Goal: Task Accomplishment & Management: Complete application form

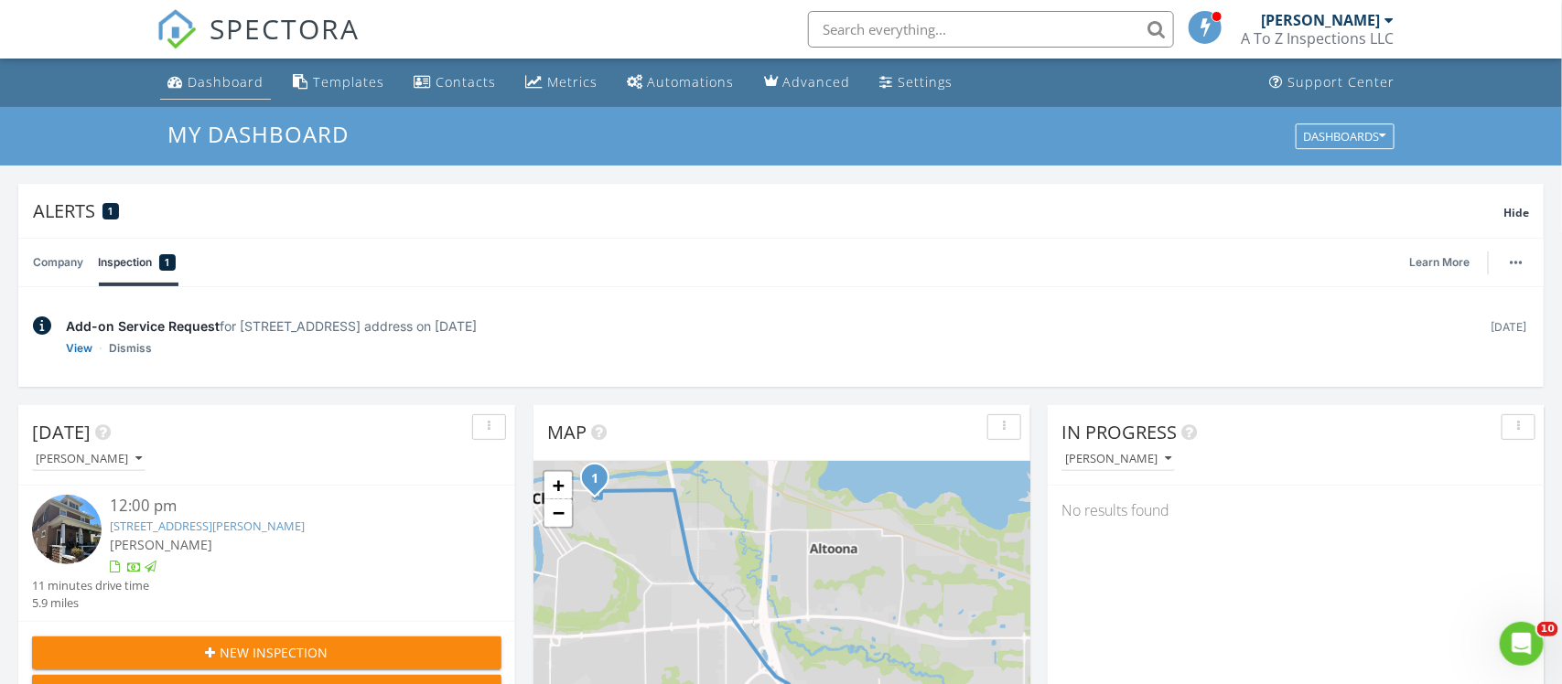
click at [194, 93] on link "Dashboard" at bounding box center [215, 83] width 111 height 34
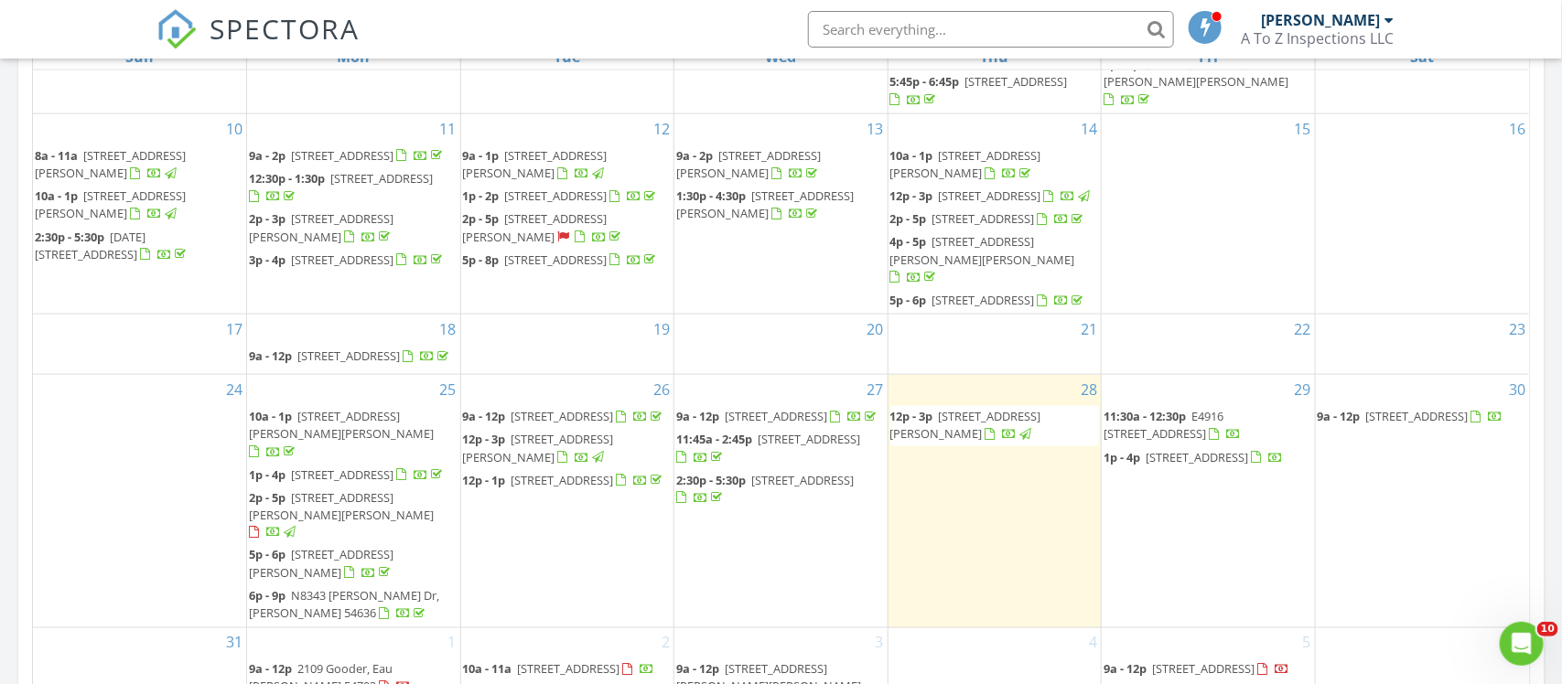
scroll to position [408, 0]
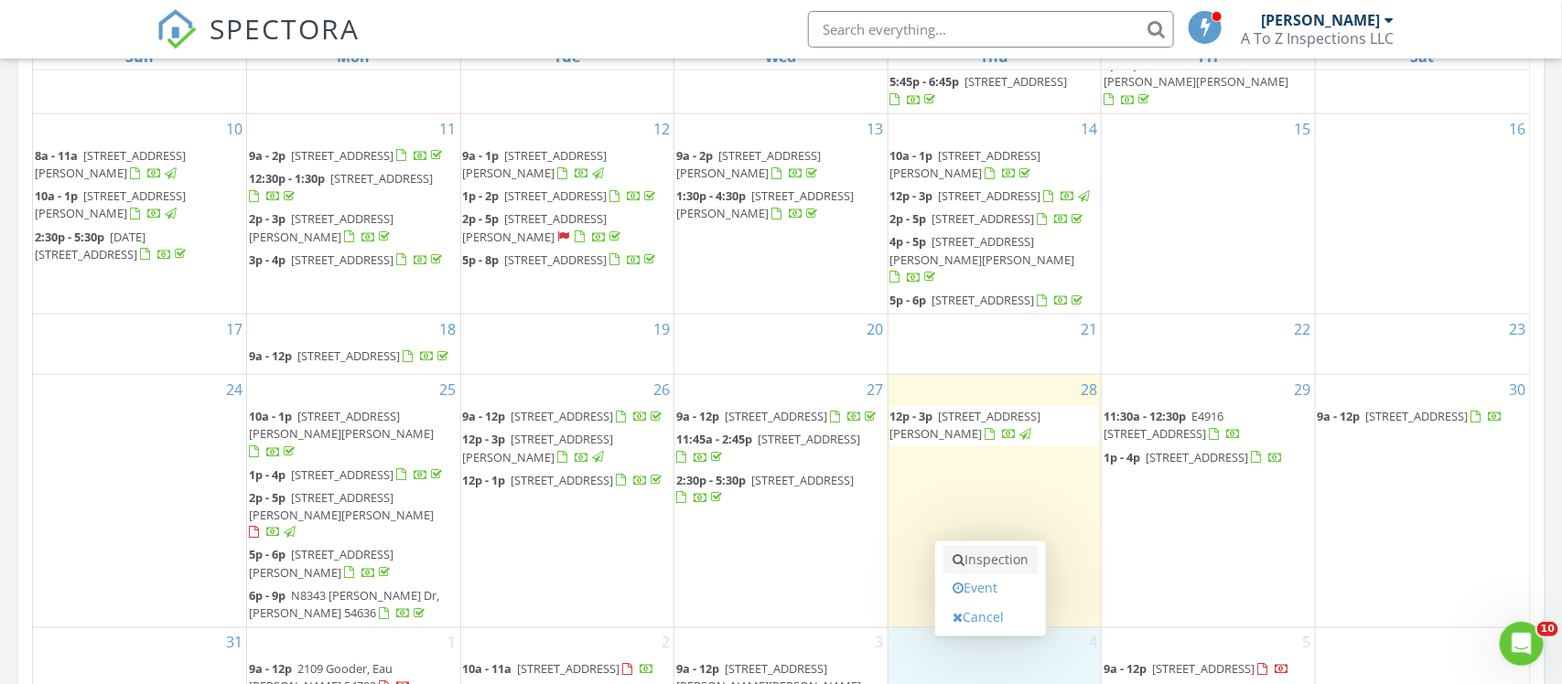
click at [986, 562] on link "Inspection" at bounding box center [990, 560] width 94 height 29
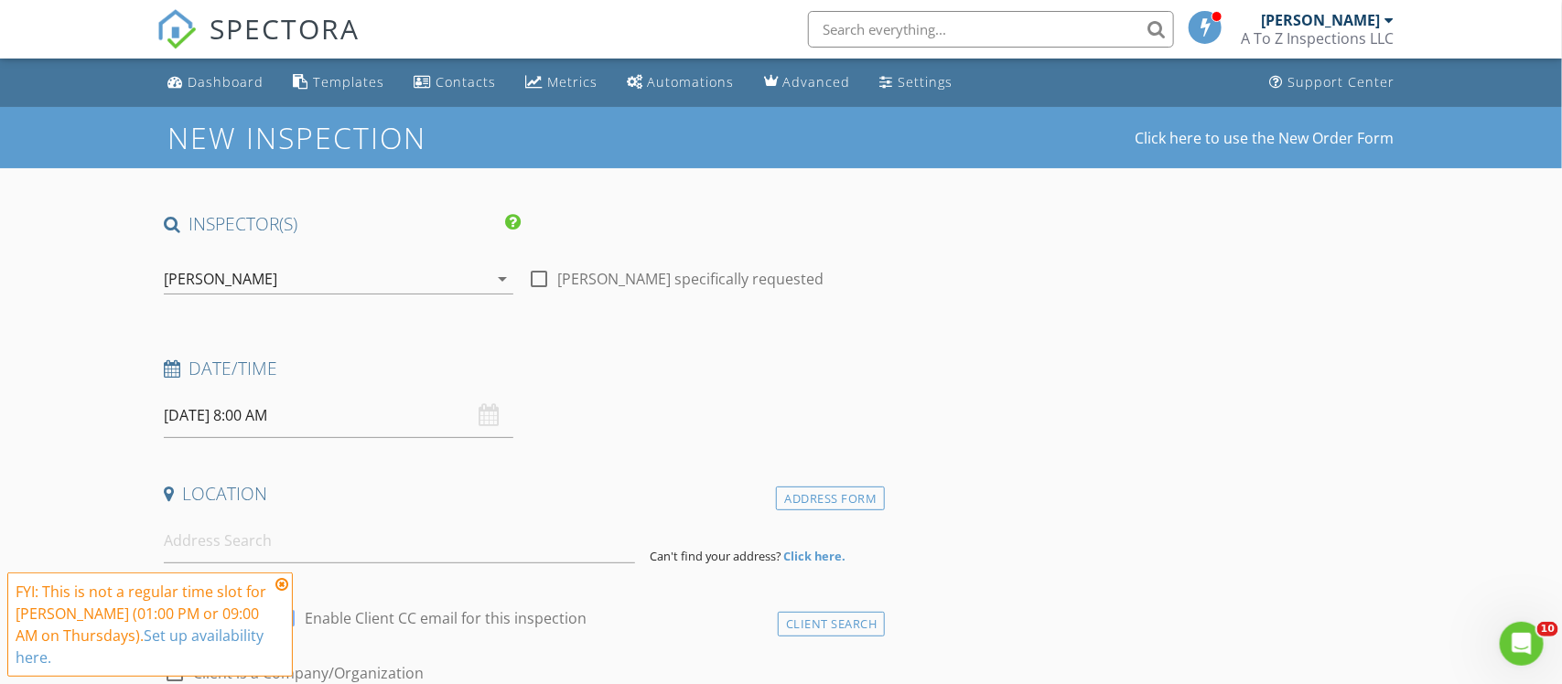
click at [260, 424] on input "09/04/2025 8:00 AM" at bounding box center [338, 415] width 349 height 45
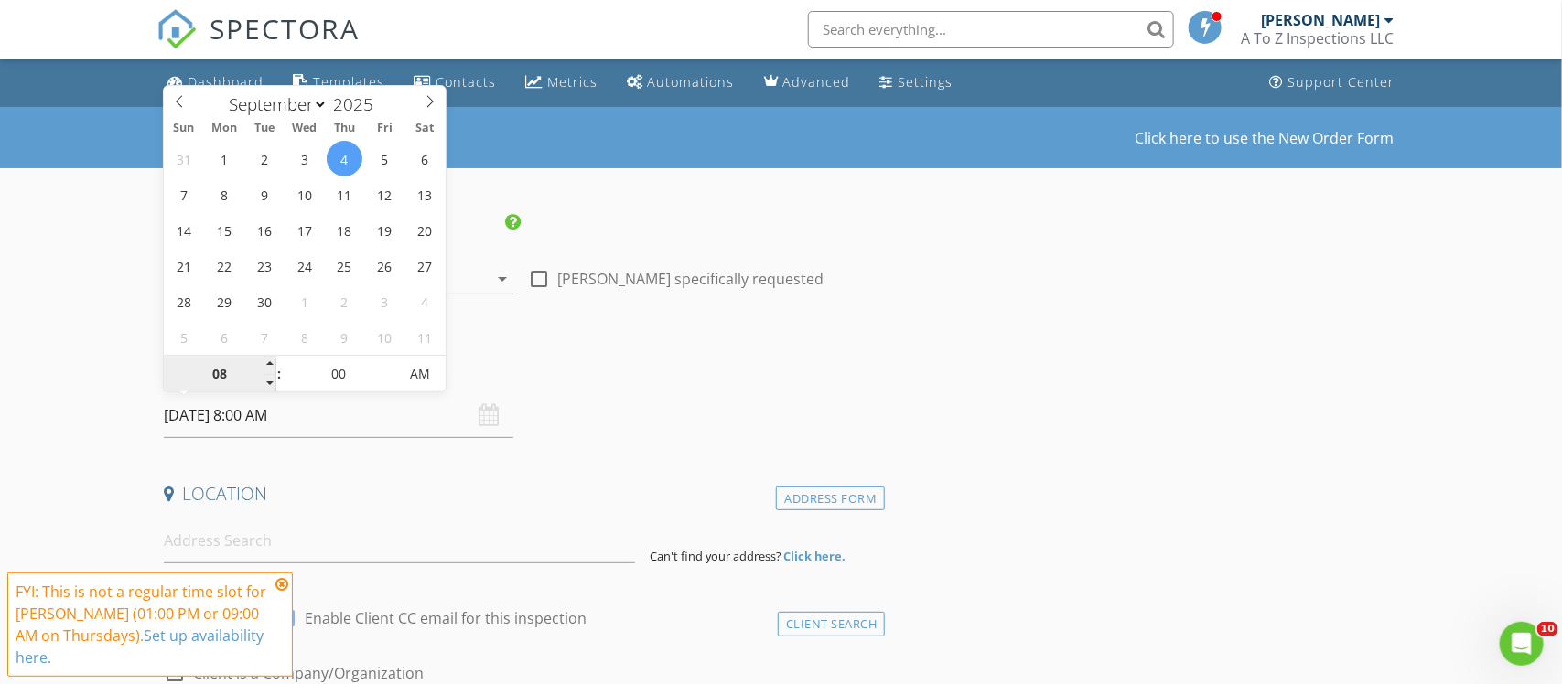
click at [228, 366] on input "08" at bounding box center [220, 375] width 113 height 37
click at [424, 372] on span "AM" at bounding box center [419, 374] width 50 height 37
type input "05"
type input "09/04/2025 5:00 PM"
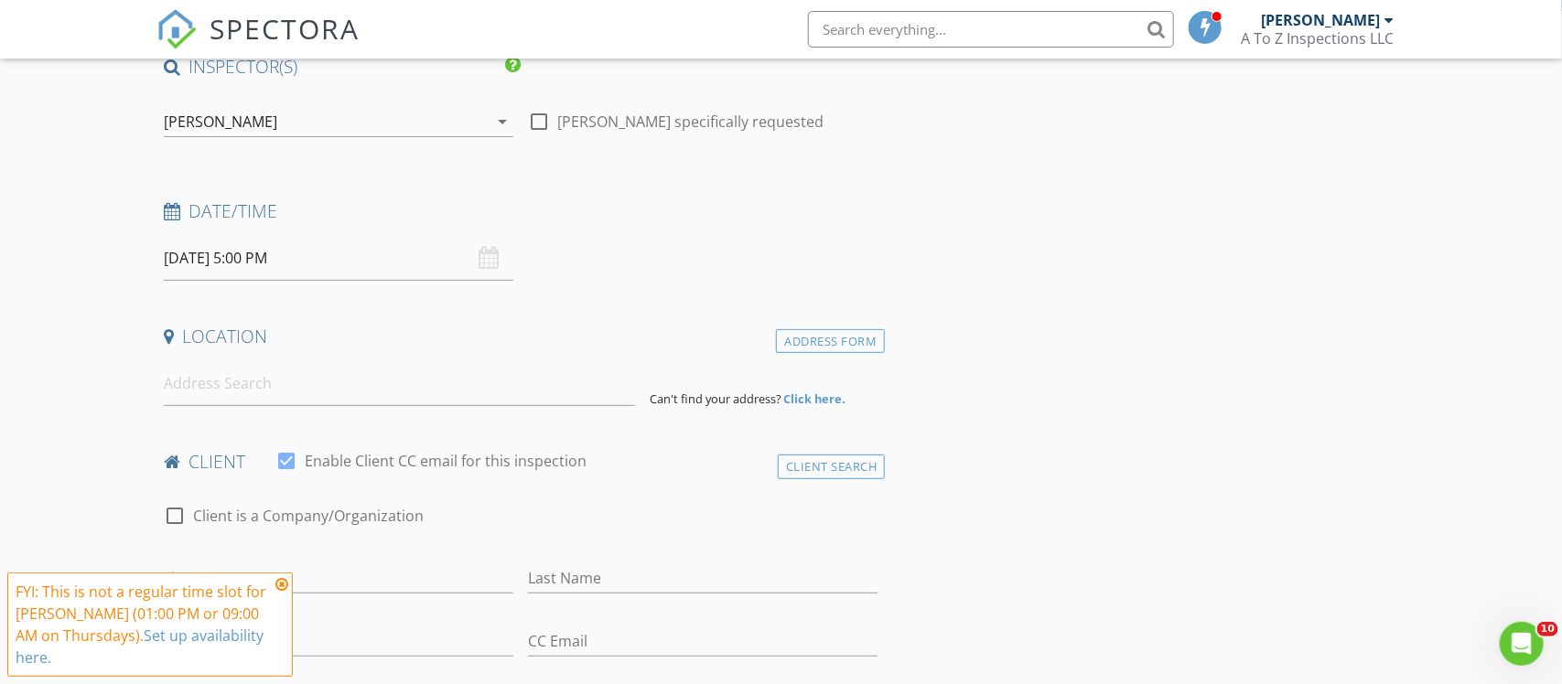
scroll to position [195, 0]
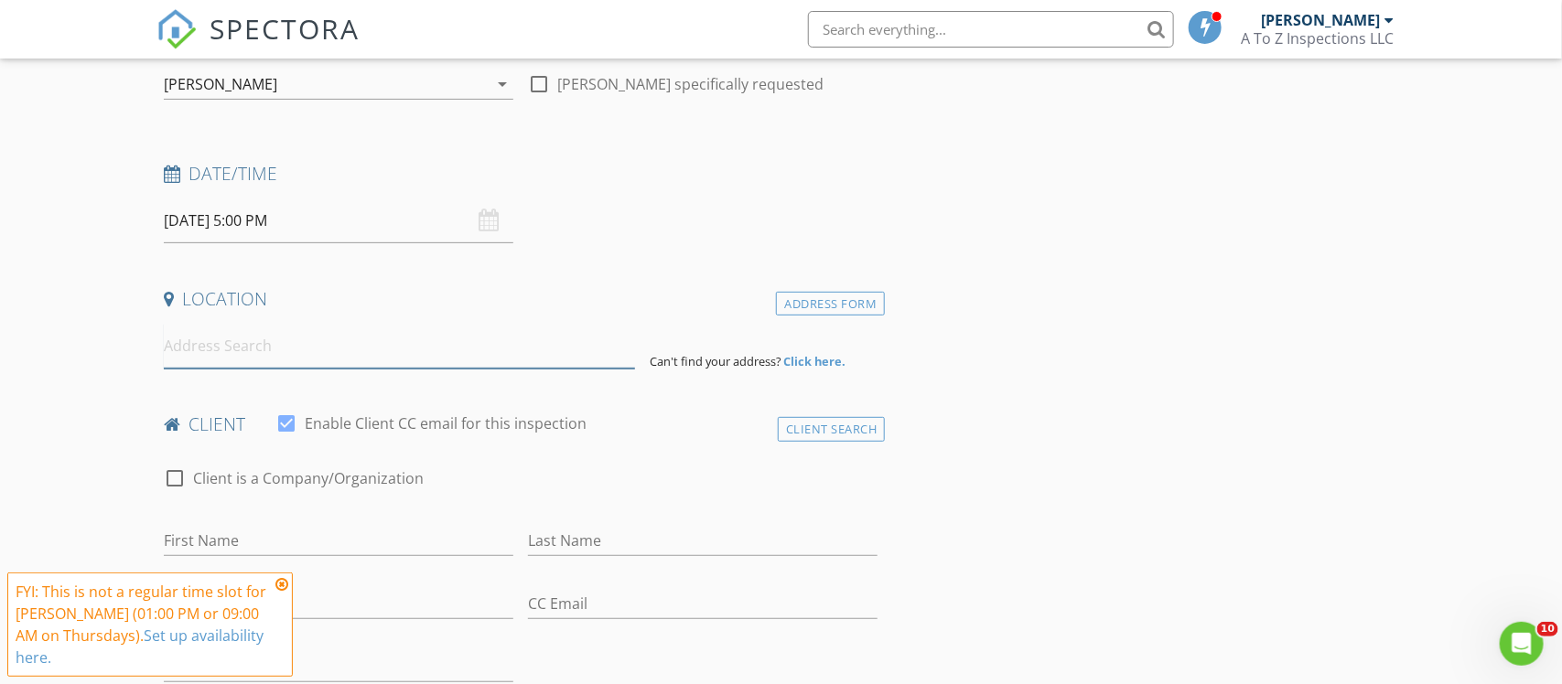
click at [520, 352] on input at bounding box center [399, 346] width 471 height 45
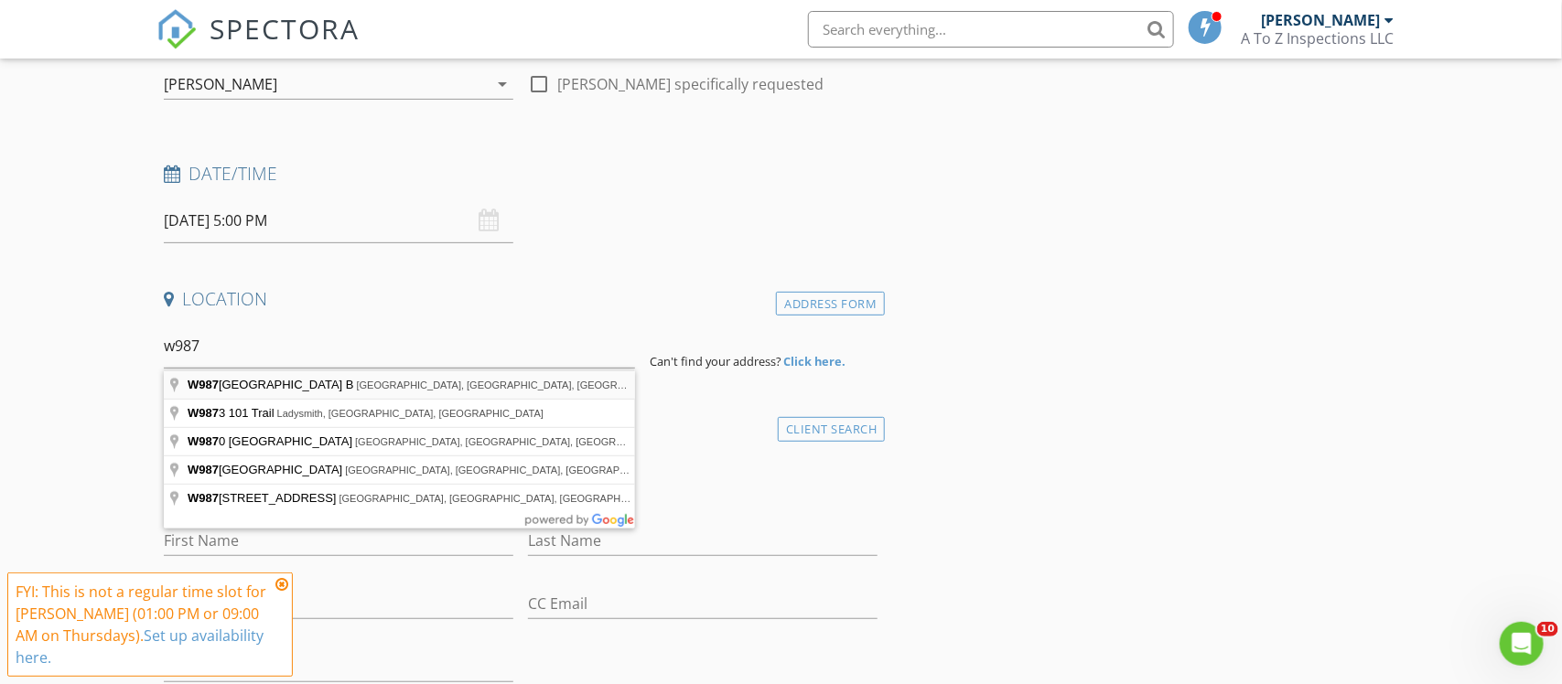
type input "W987 County Road B, Mondovi, WI, USA"
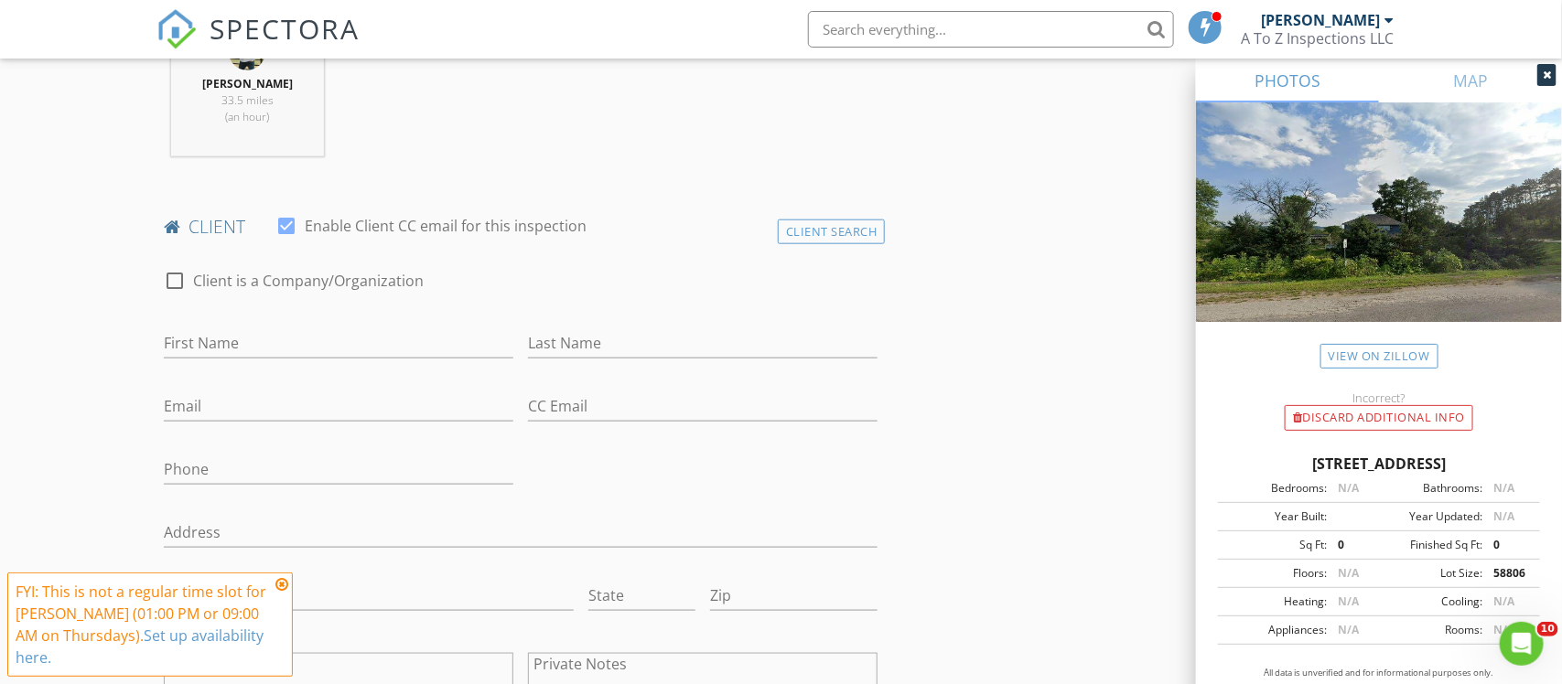
scroll to position [766, 0]
click at [328, 351] on input "First Name" at bounding box center [338, 344] width 349 height 30
type input "Bradley"
click at [630, 335] on input "Last Name" at bounding box center [702, 344] width 349 height 30
type input "Biegel"
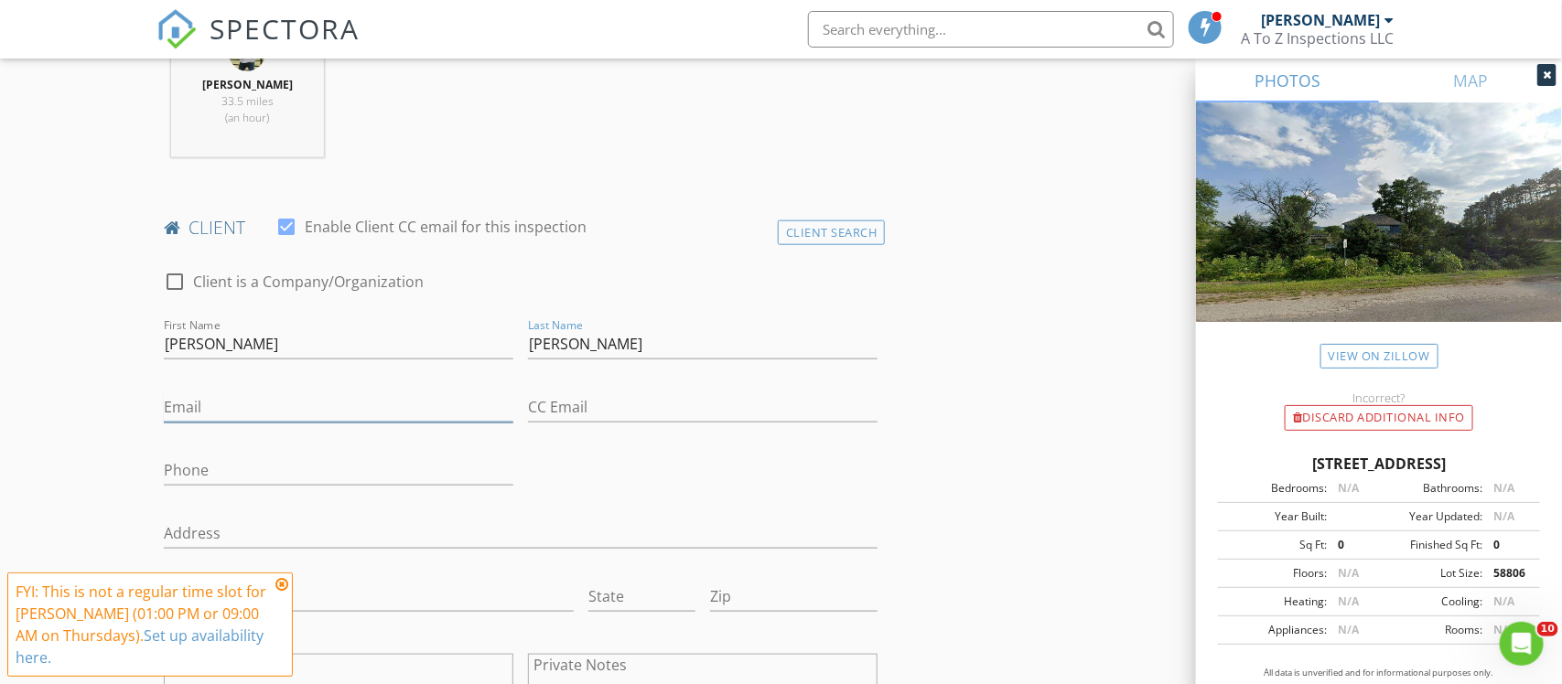
click at [470, 403] on input "Email" at bounding box center [338, 407] width 349 height 30
type input "biegelbradley@gmail.com"
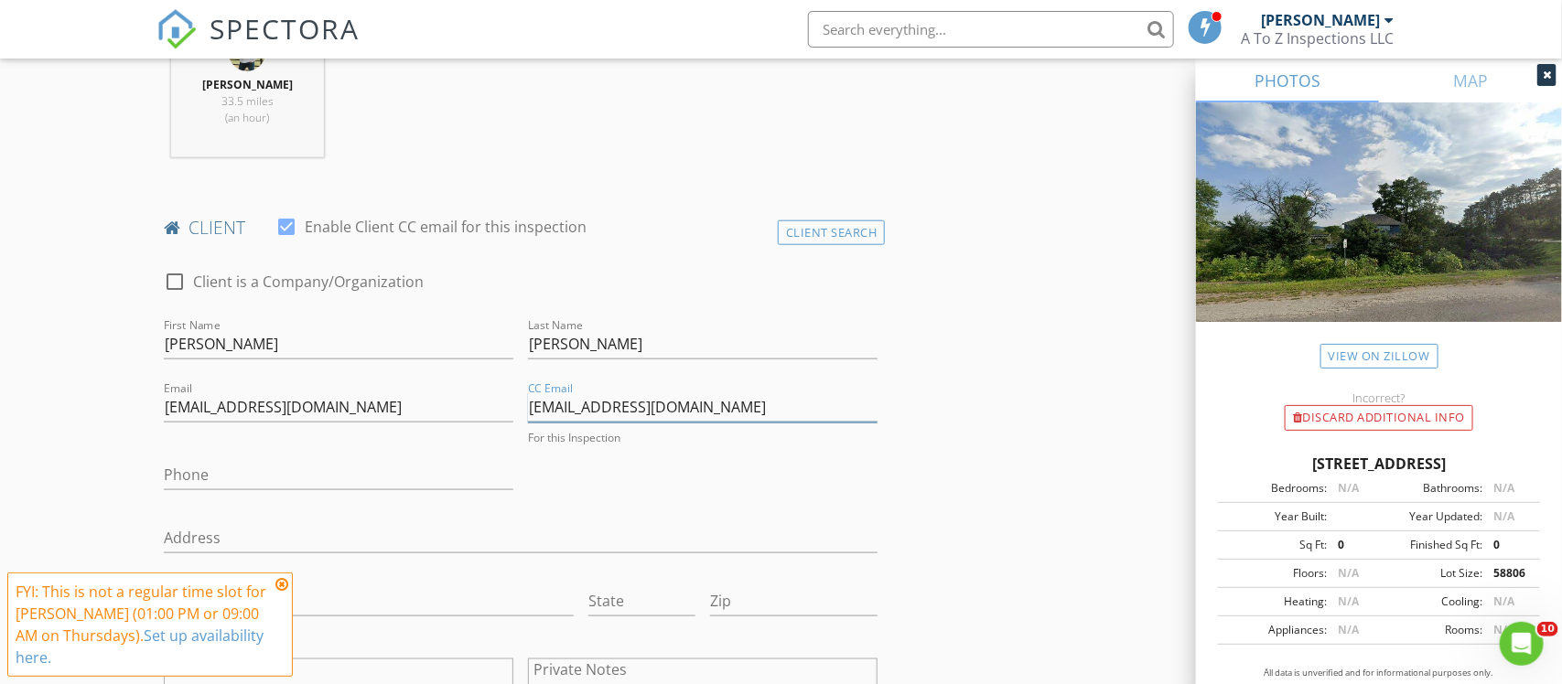
type input "kendrapotter99@gmail.com"
click at [364, 478] on input "Phone" at bounding box center [338, 475] width 349 height 30
type input "2"
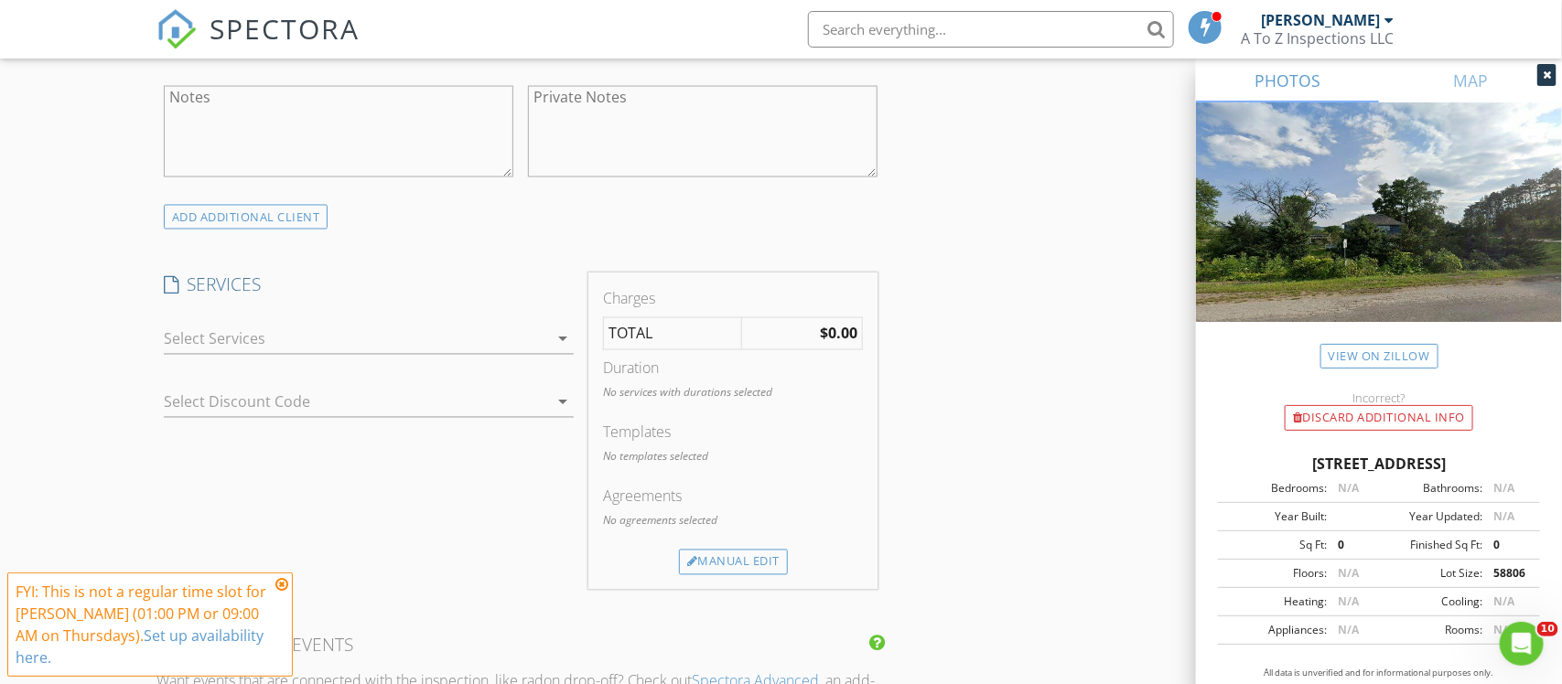
scroll to position [1338, 0]
type input "715-210-3285"
click at [419, 350] on div "arrow_drop_down" at bounding box center [369, 335] width 411 height 30
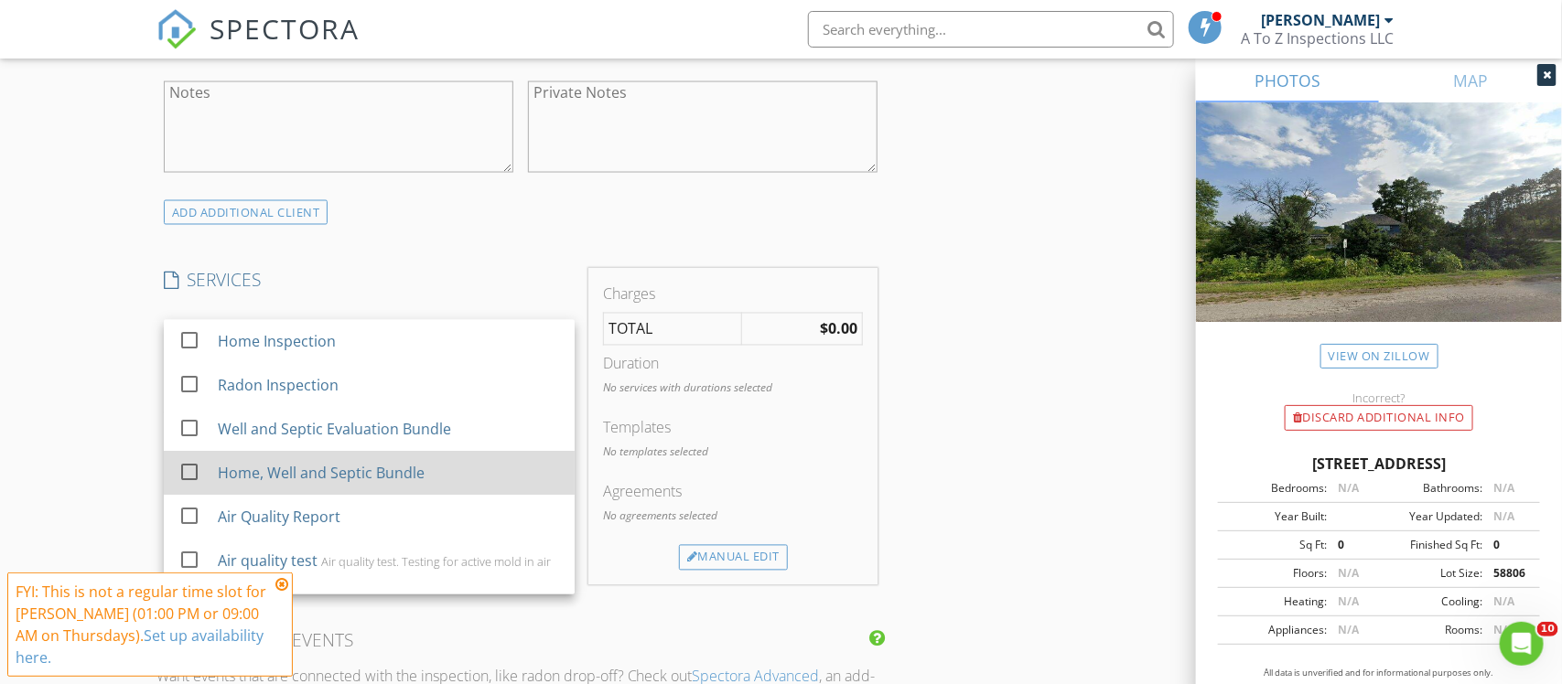
click at [430, 469] on div "Home, Well and Septic Bundle" at bounding box center [388, 474] width 342 height 37
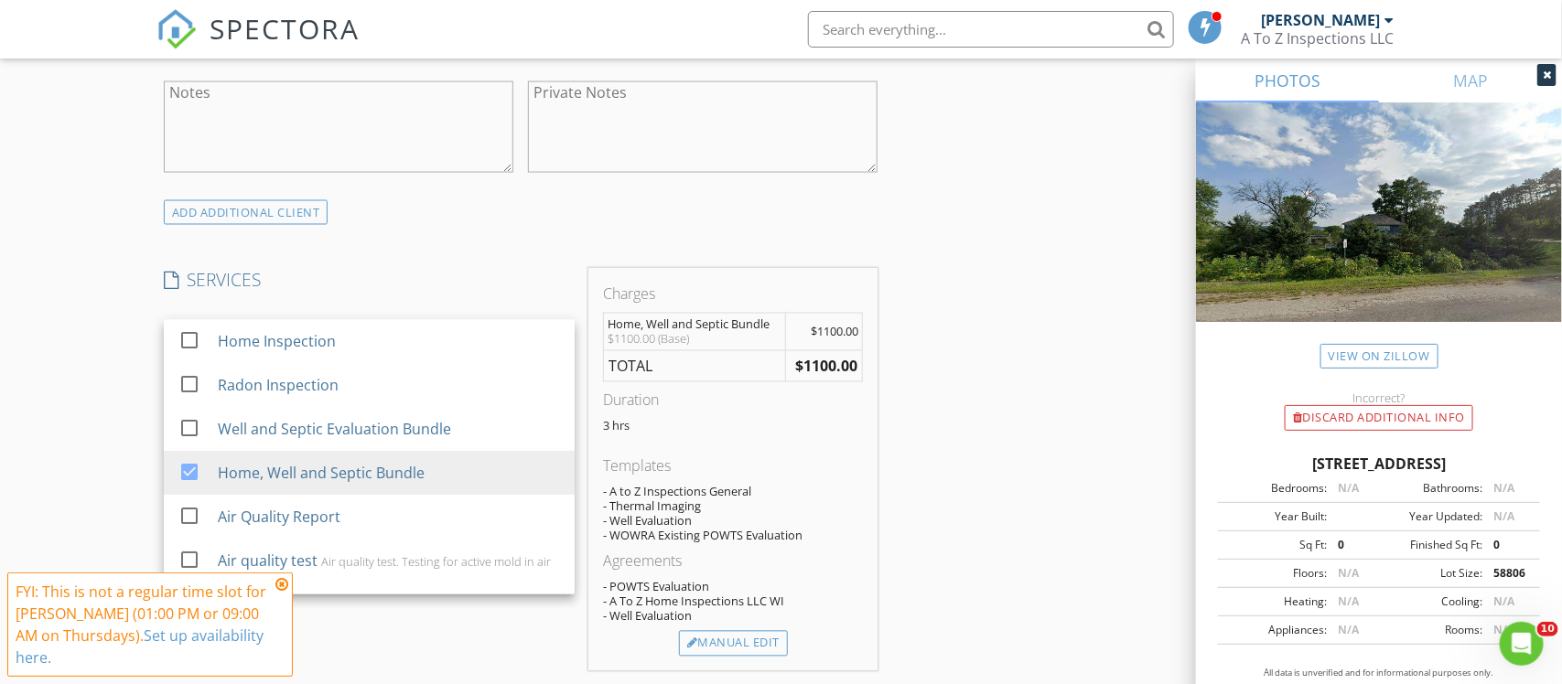
click at [1003, 369] on div "INSPECTOR(S) check_box Matthew Hell PRIMARY Matthew Hell arrow_drop_down check_…" at bounding box center [781, 440] width 1250 height 3132
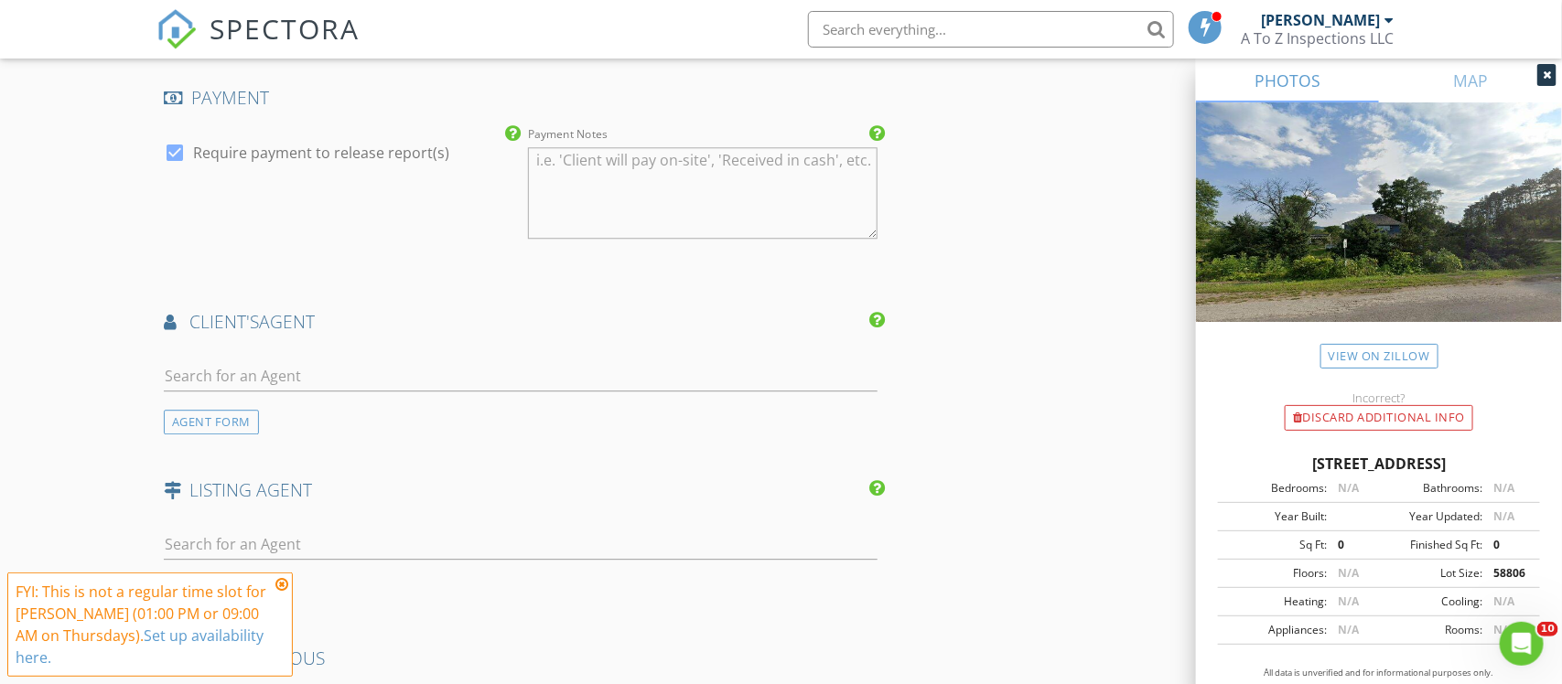
scroll to position [2148, 0]
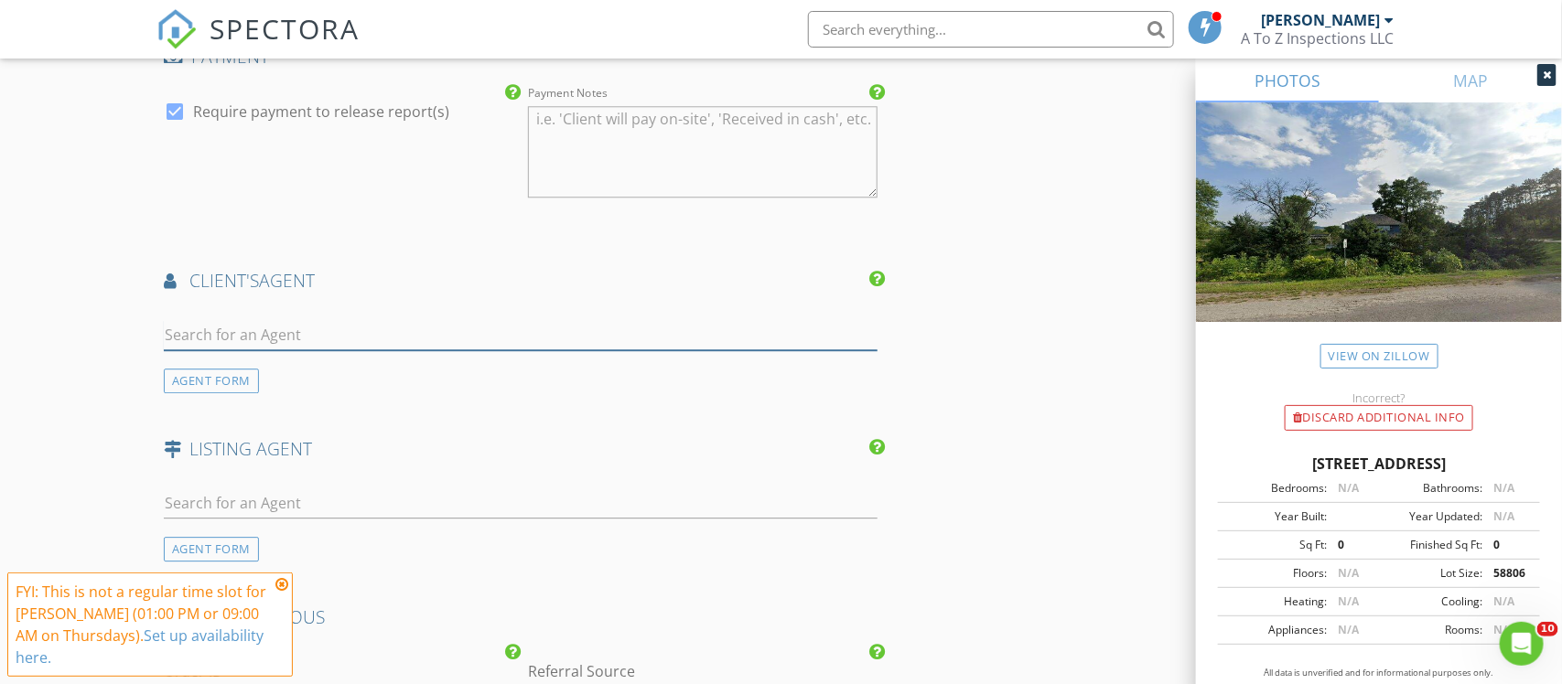
click at [660, 329] on input "text" at bounding box center [521, 335] width 714 height 30
type input "d"
type input "kevin"
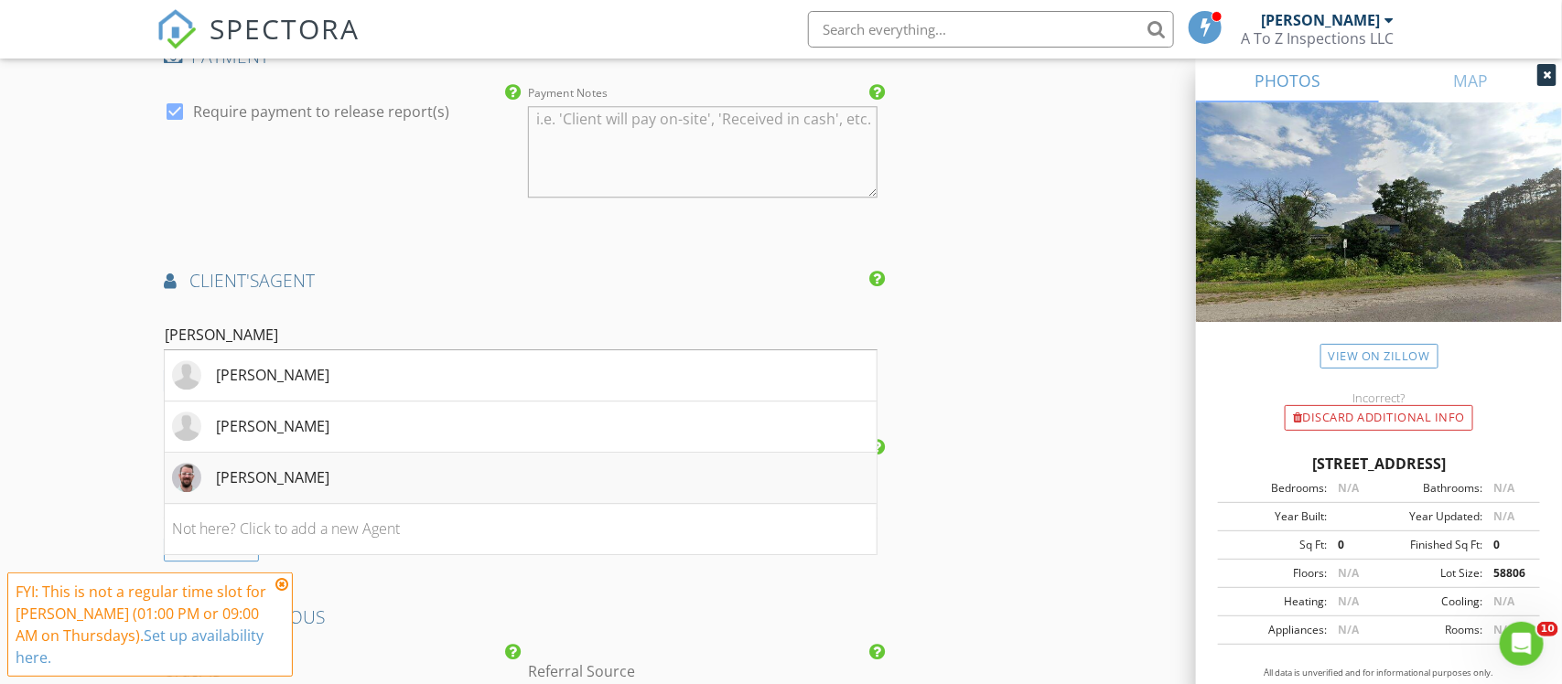
click at [582, 467] on li "Kevin Schmidt" at bounding box center [521, 478] width 713 height 51
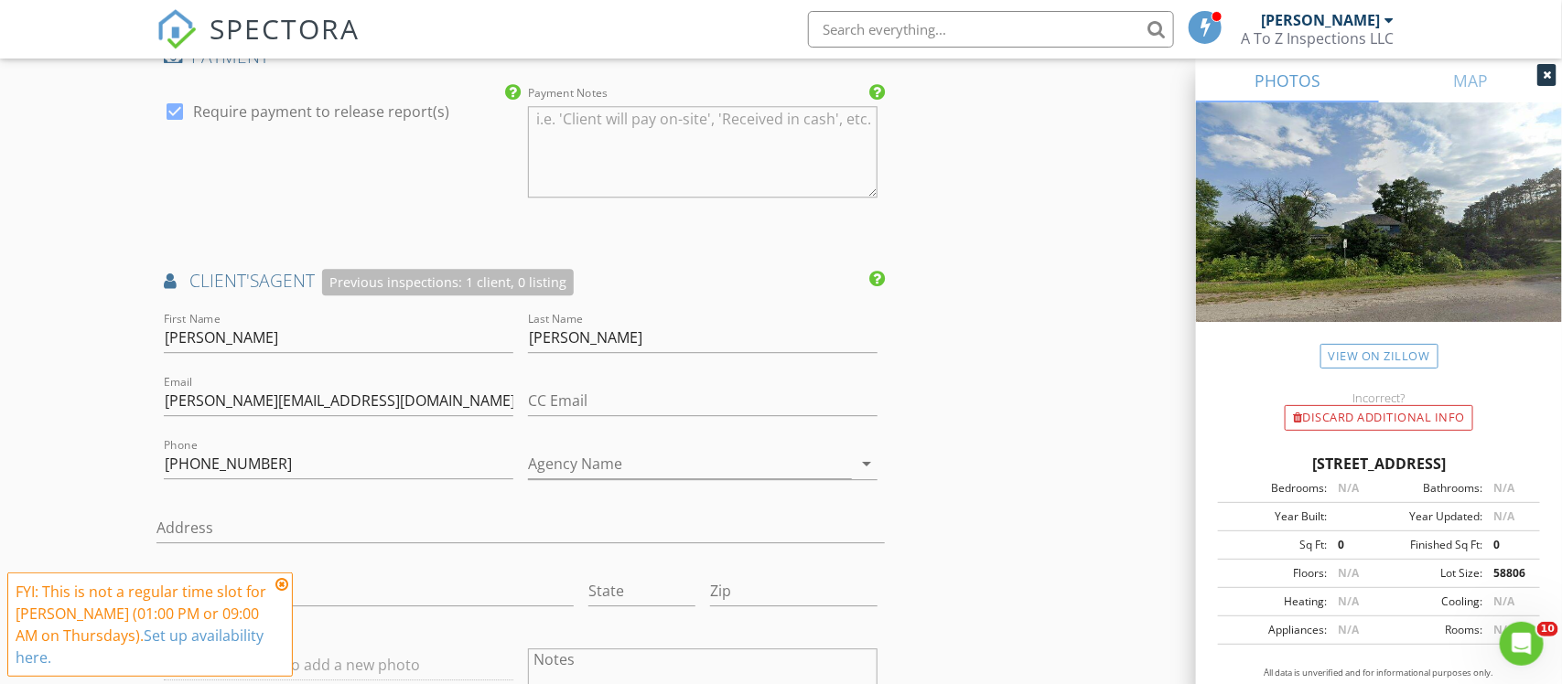
scroll to position [3249, 0]
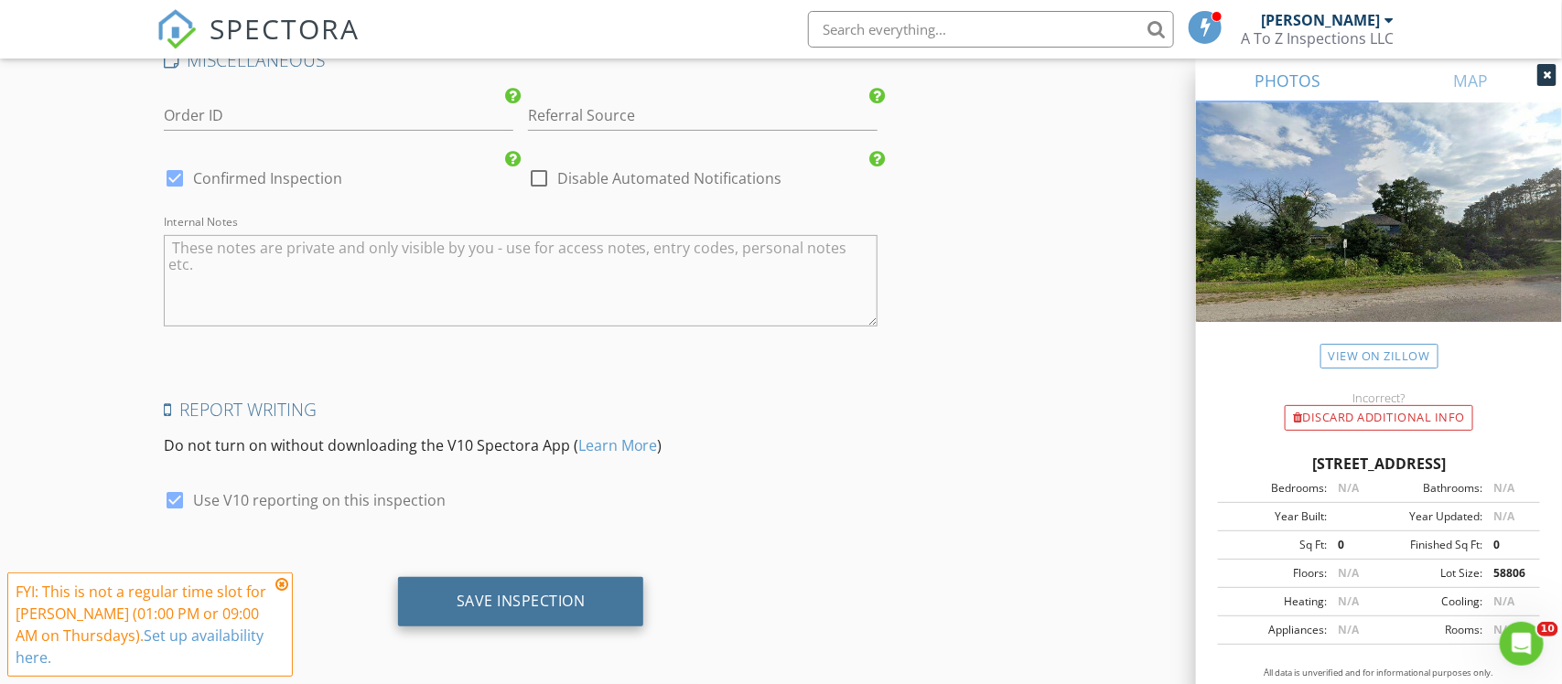
click at [598, 586] on div "Save Inspection" at bounding box center [521, 601] width 246 height 49
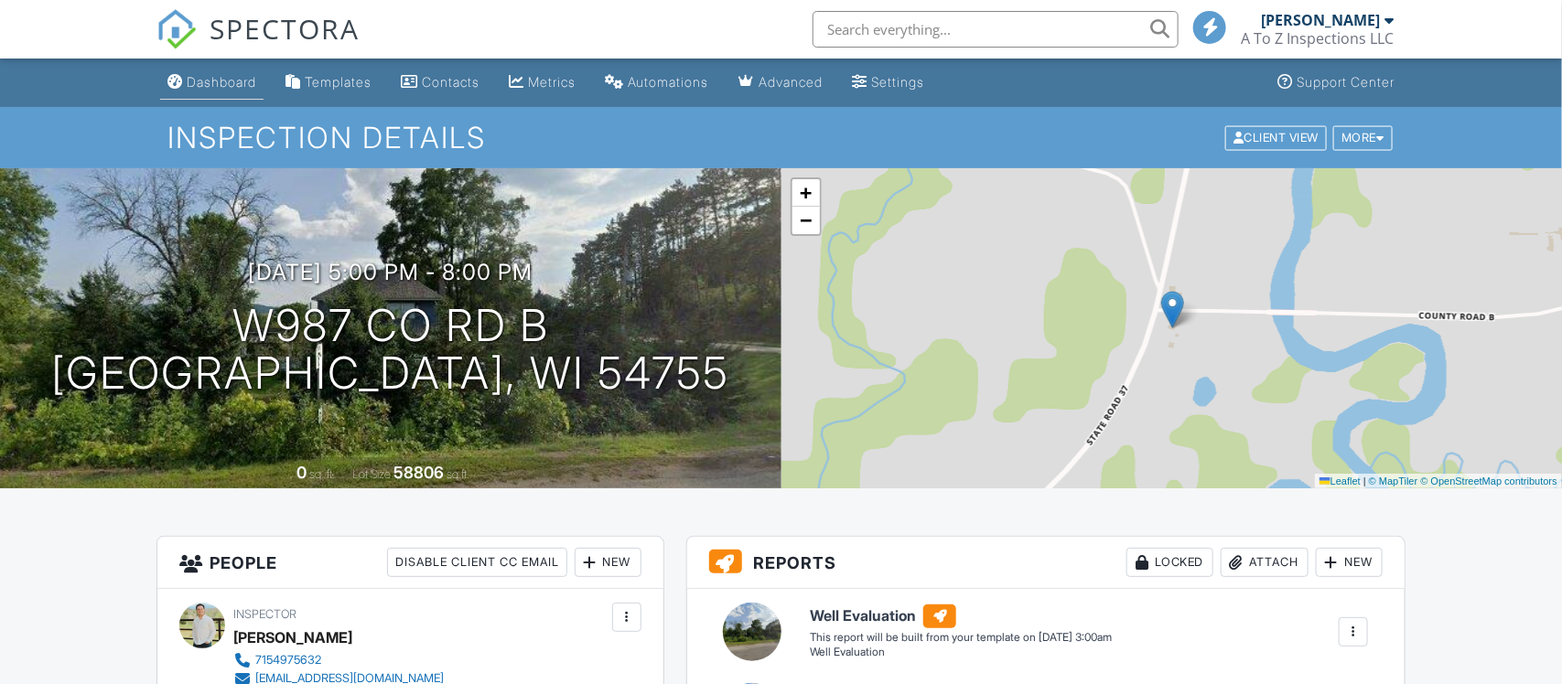
click at [233, 84] on div "Dashboard" at bounding box center [222, 82] width 70 height 16
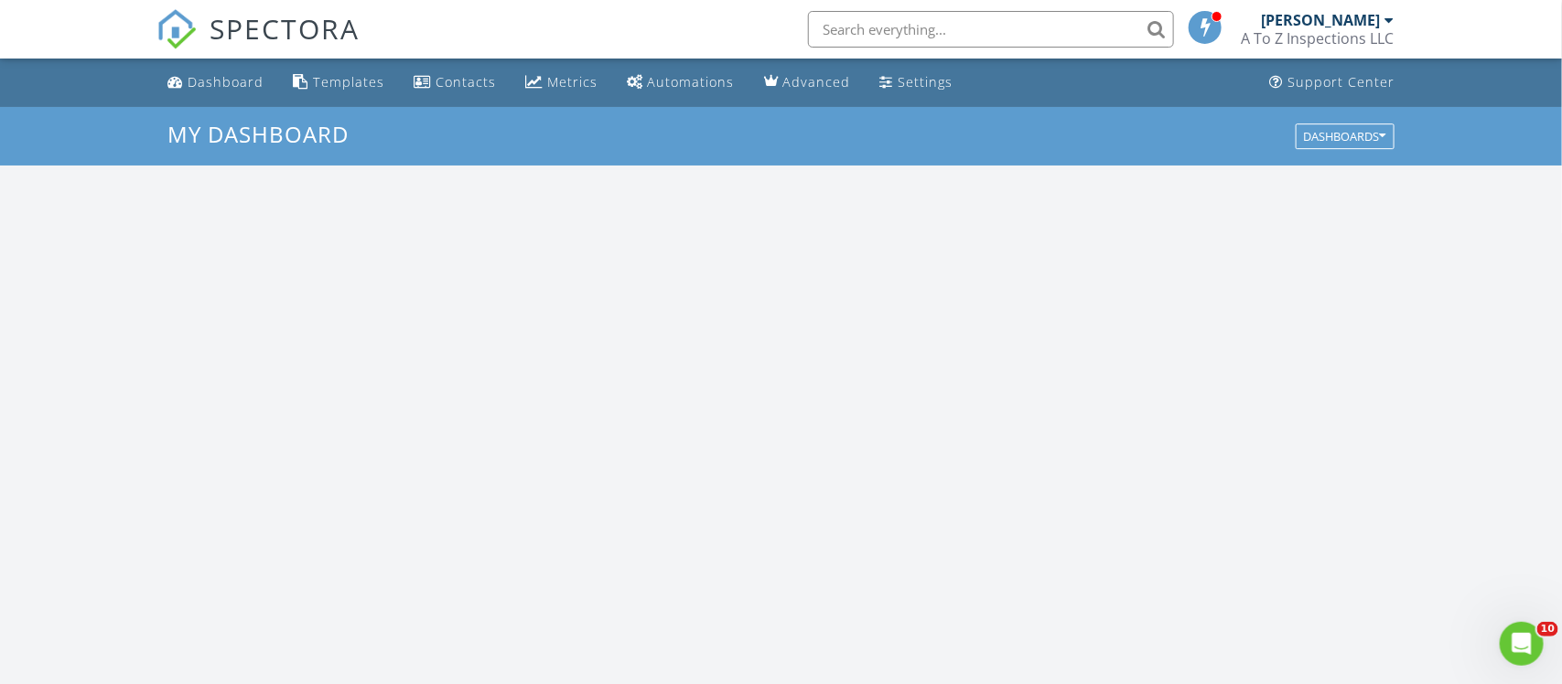
scroll to position [1666, 1563]
click at [875, 38] on input "text" at bounding box center [995, 29] width 366 height 37
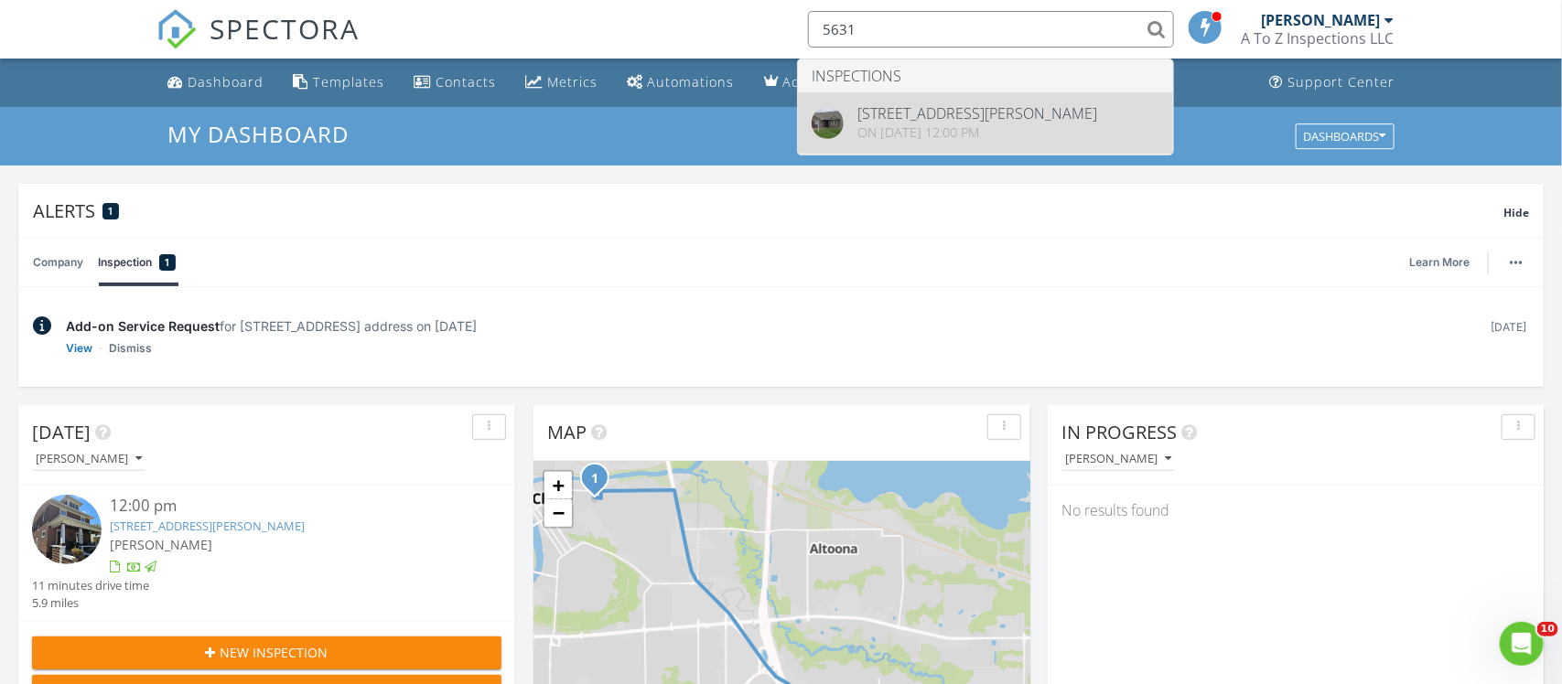
type input "5631"
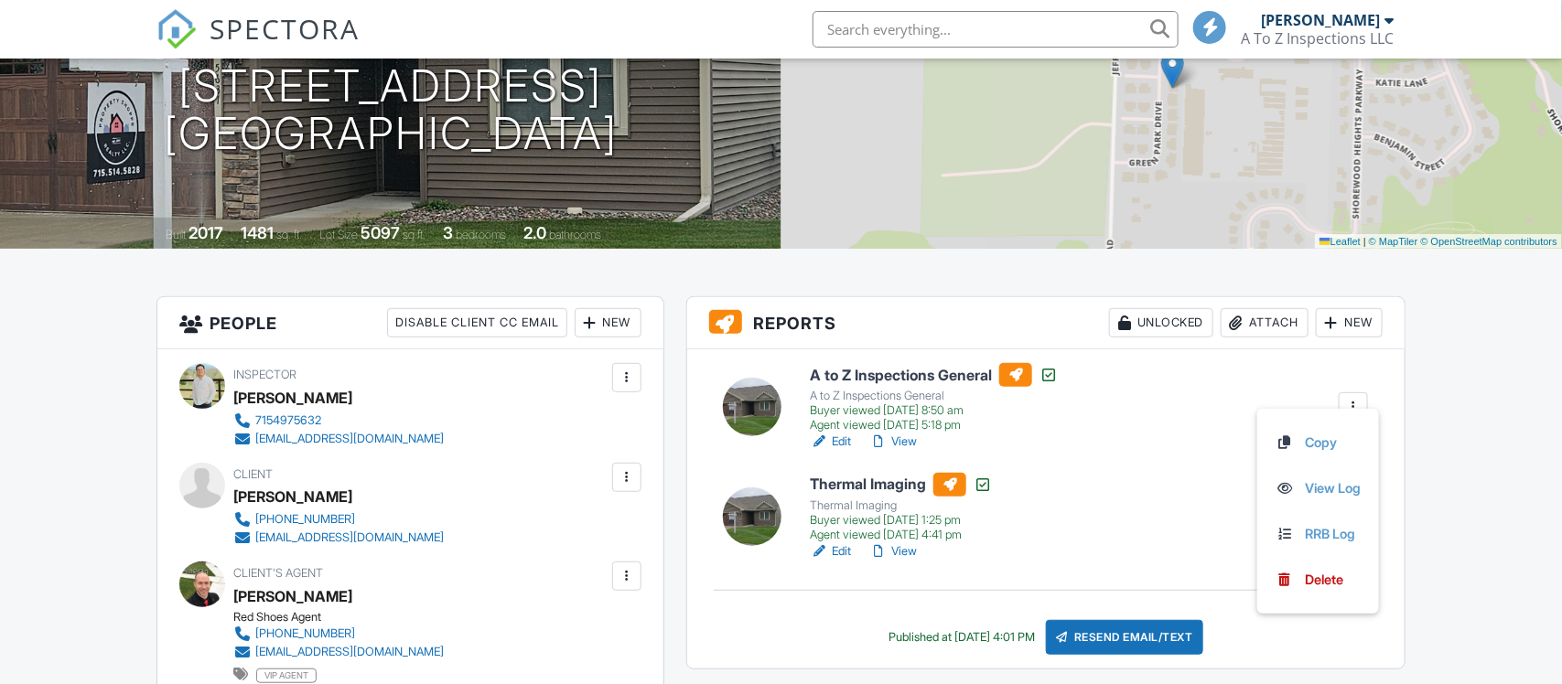
scroll to position [240, 0]
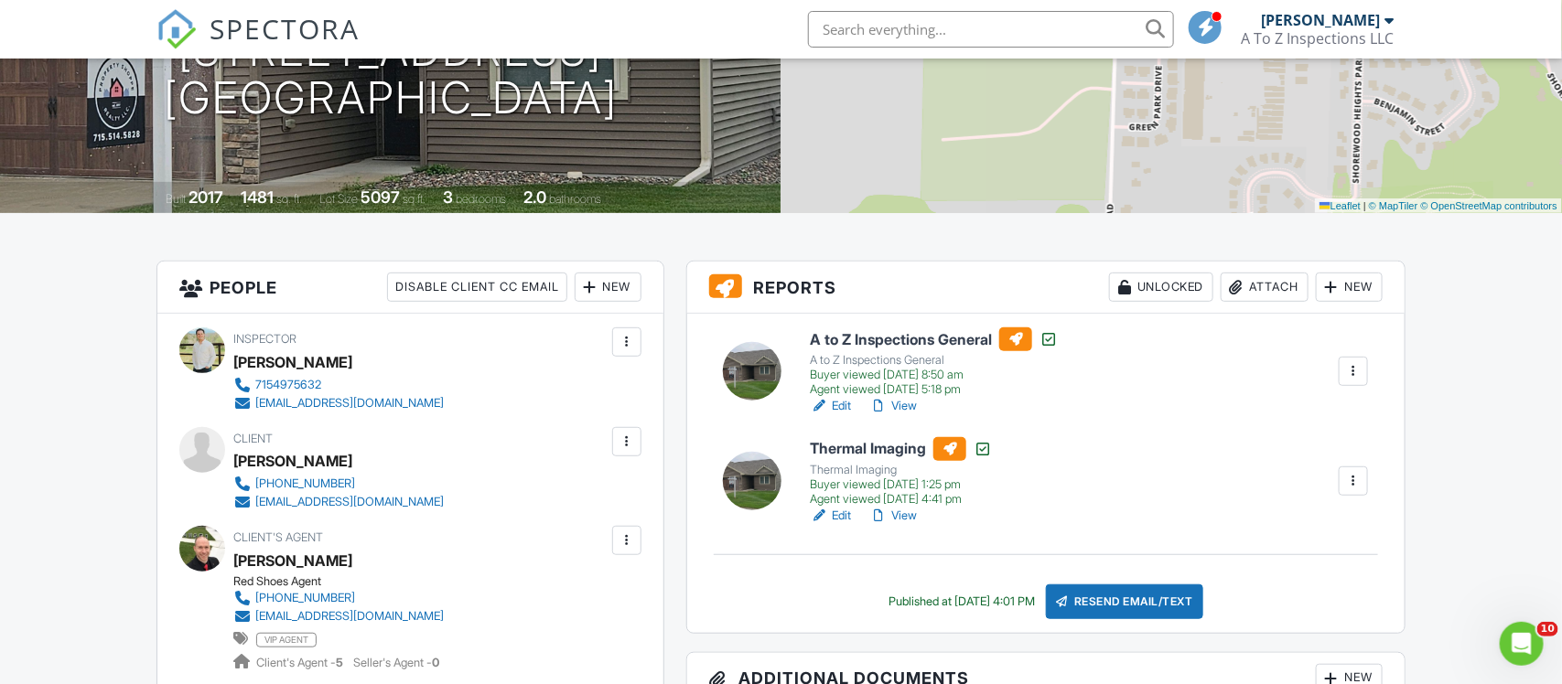
scroll to position [277, 0]
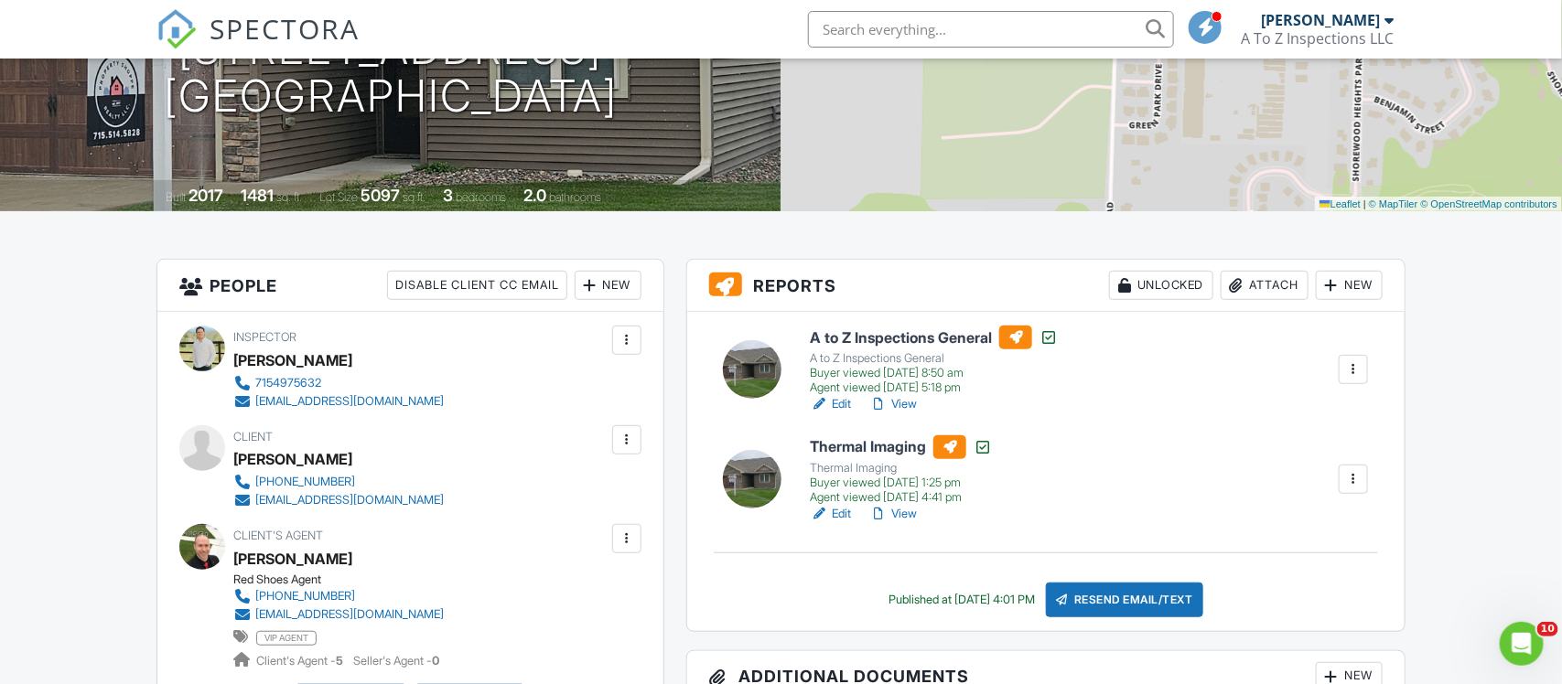
click at [911, 400] on link "View" at bounding box center [893, 404] width 48 height 18
